Goal: Find specific page/section: Find specific page/section

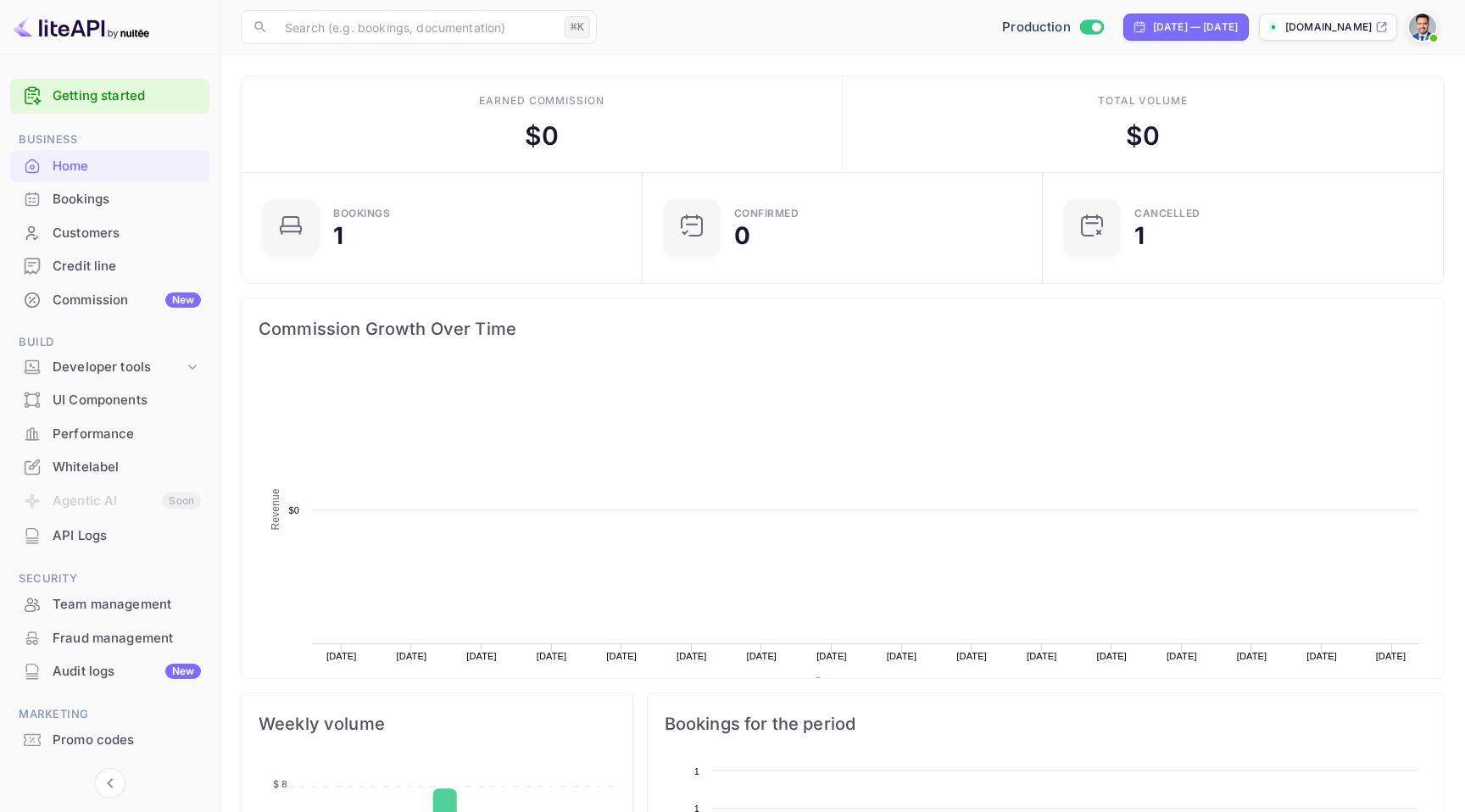
scroll to position [276, 391]
click at [120, 199] on div "Bookings" at bounding box center [127, 200] width 148 height 20
